Goal: Task Accomplishment & Management: Manage account settings

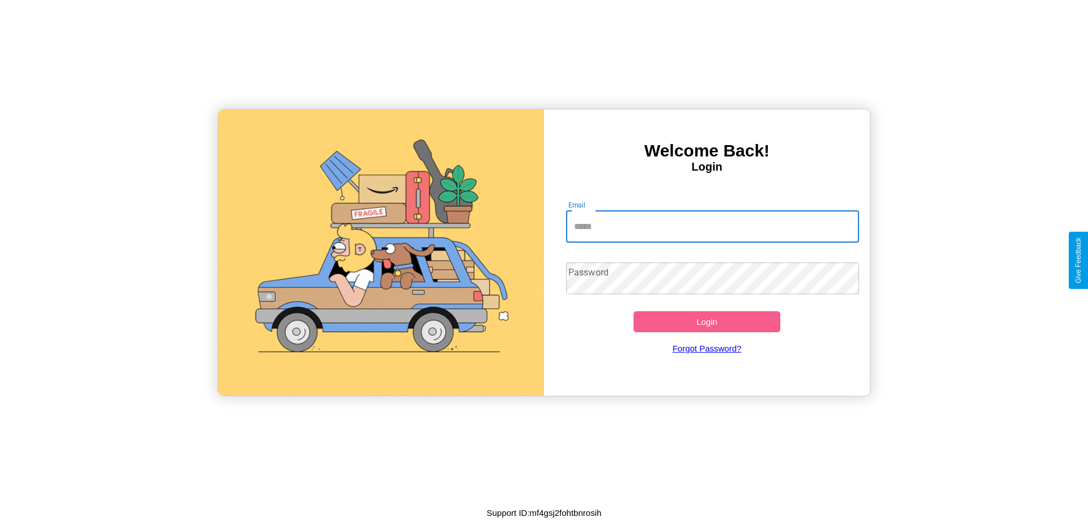
click at [712, 226] on input "Email" at bounding box center [712, 227] width 293 height 32
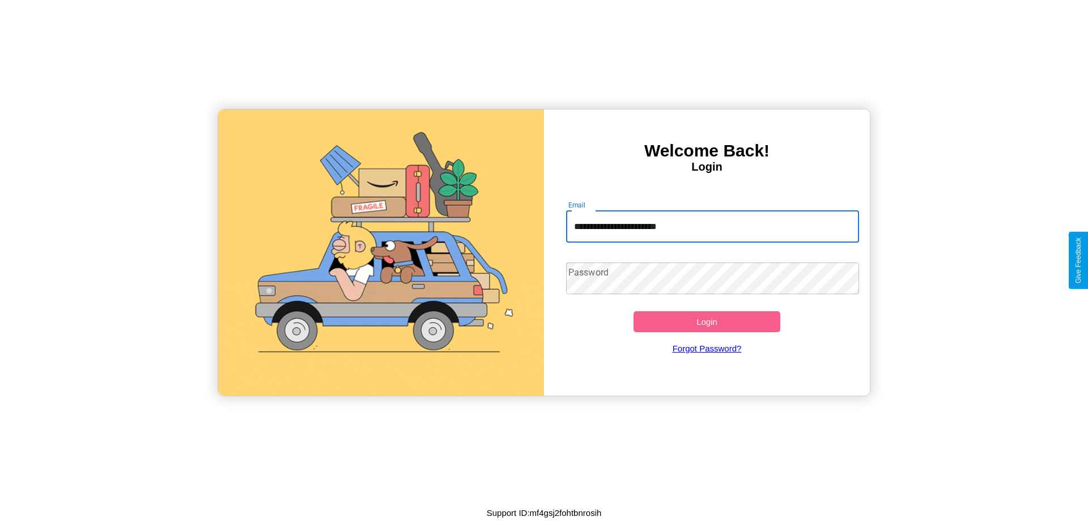
type input "**********"
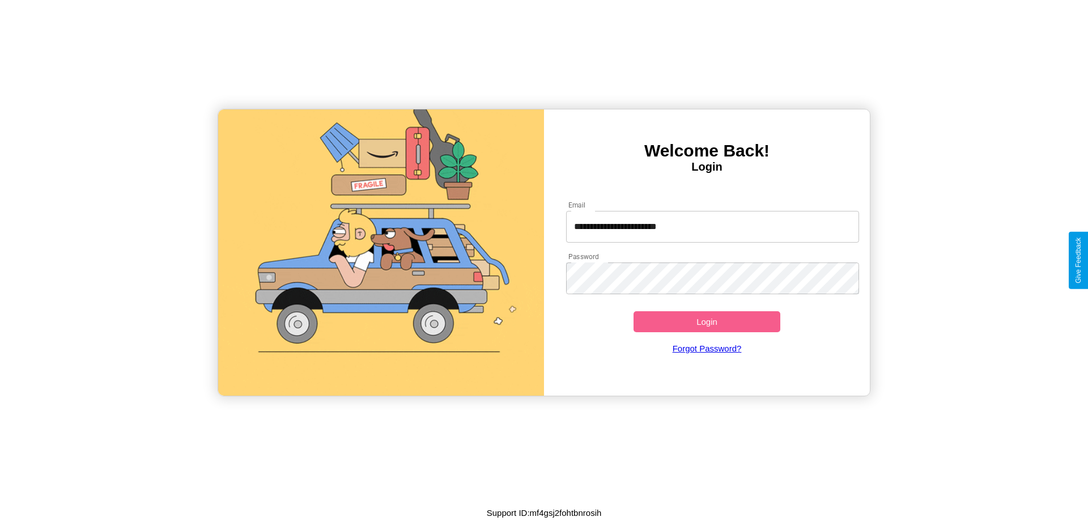
click at [706, 321] on button "Login" at bounding box center [706, 321] width 147 height 21
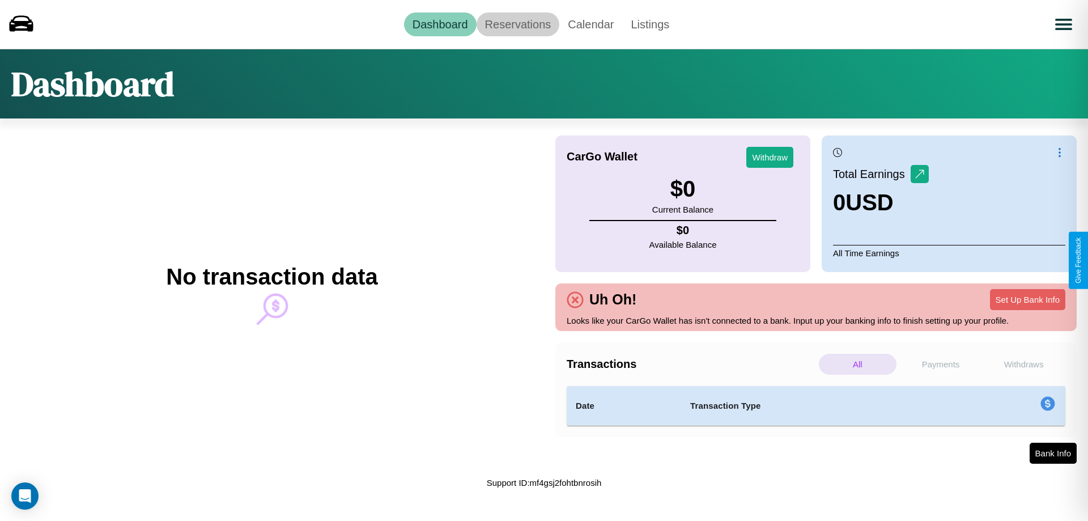
click at [517, 24] on link "Reservations" at bounding box center [517, 24] width 83 height 24
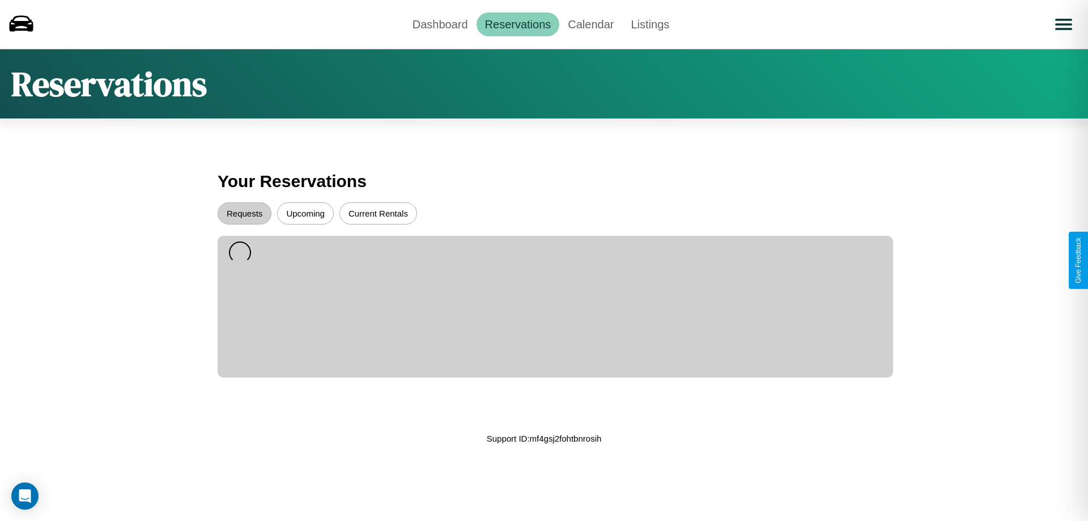
click at [305, 213] on button "Upcoming" at bounding box center [305, 213] width 57 height 22
click at [244, 213] on button "Requests" at bounding box center [245, 213] width 54 height 22
